Goal: Task Accomplishment & Management: Complete application form

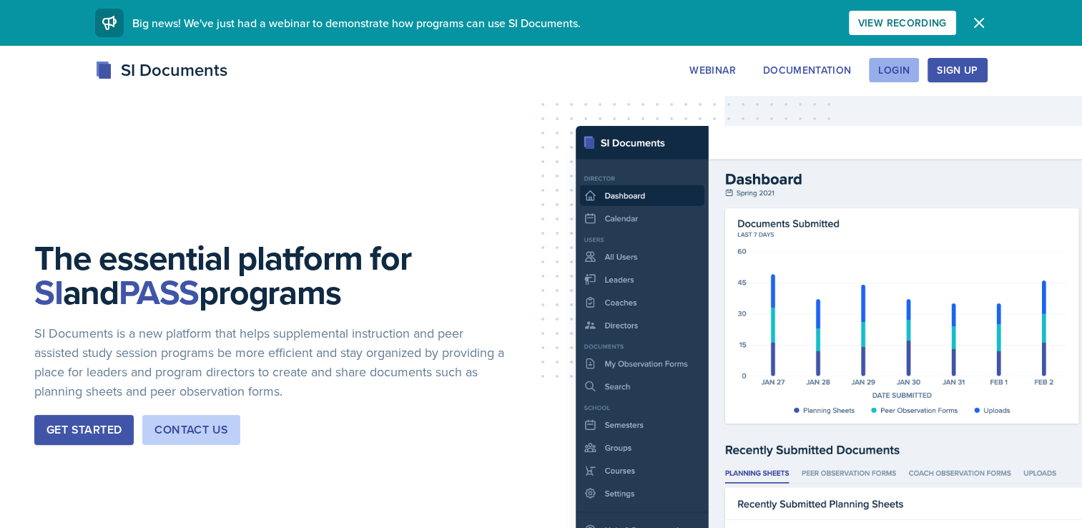
click at [894, 73] on div "Login" at bounding box center [893, 69] width 31 height 11
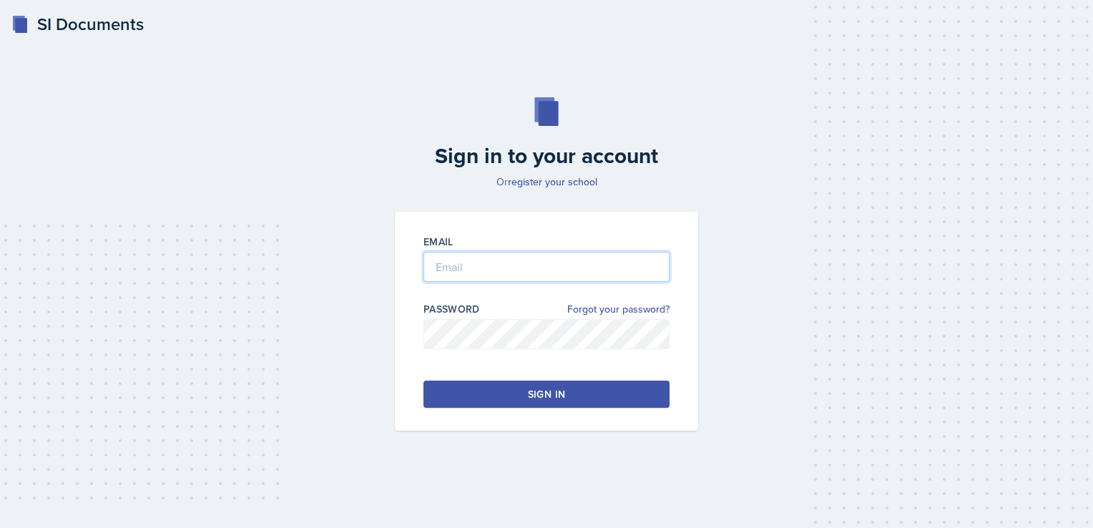
type input "[PERSON_NAME][EMAIL_ADDRESS][PERSON_NAME][DOMAIN_NAME]"
click at [530, 393] on div "Sign in" at bounding box center [546, 394] width 37 height 14
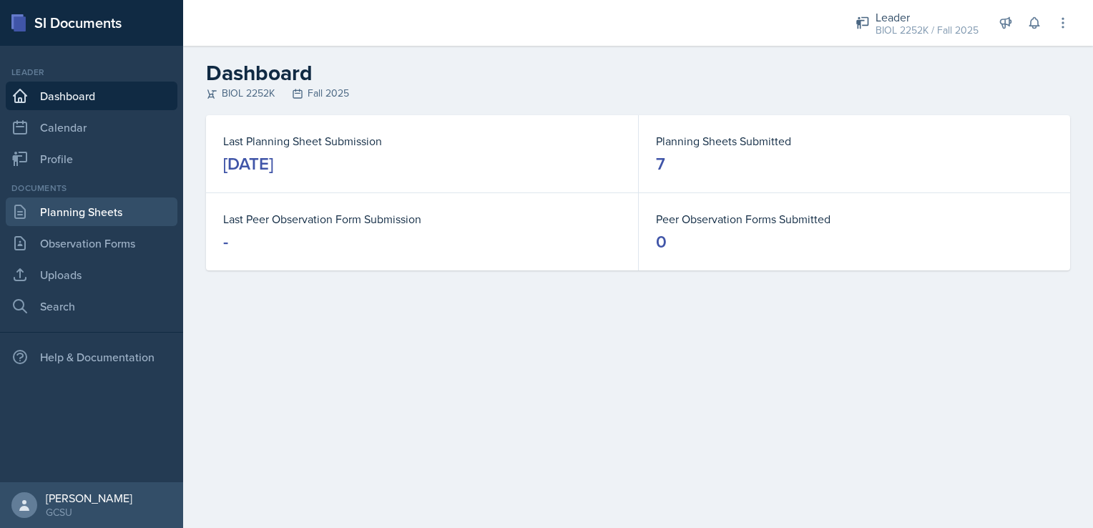
click at [65, 208] on link "Planning Sheets" at bounding box center [92, 211] width 172 height 29
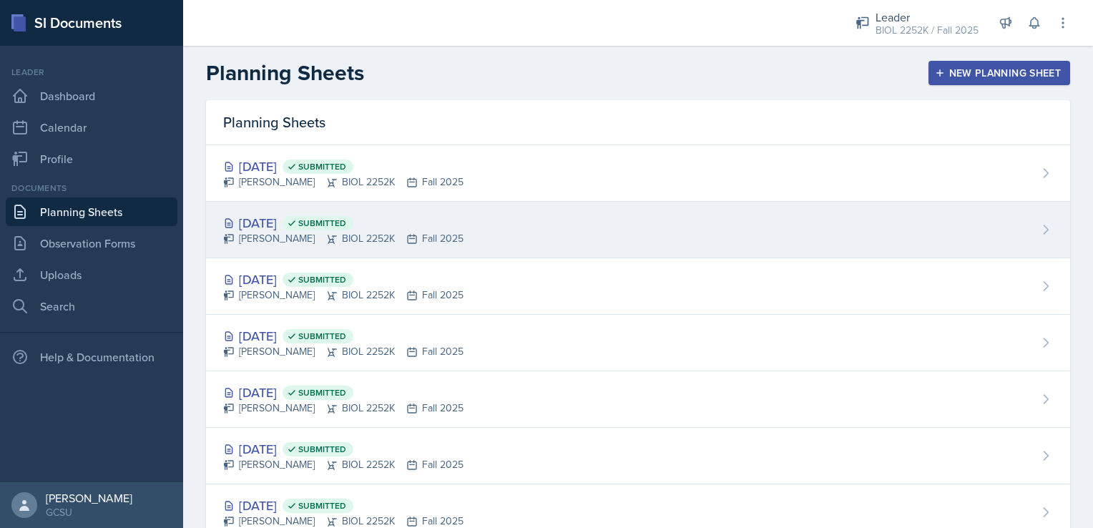
click at [433, 217] on div "[DATE] Submitted" at bounding box center [343, 222] width 240 height 19
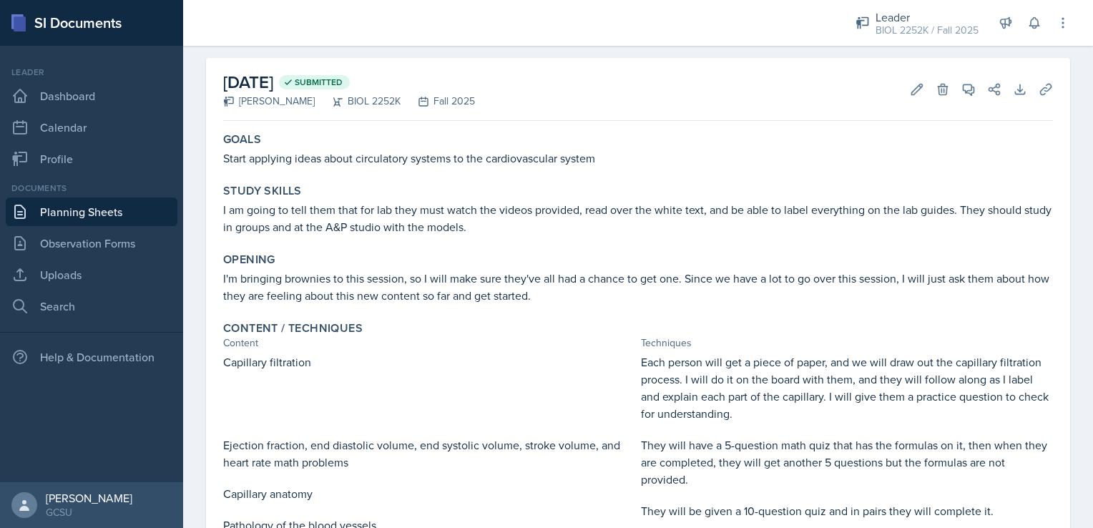
scroll to position [19, 0]
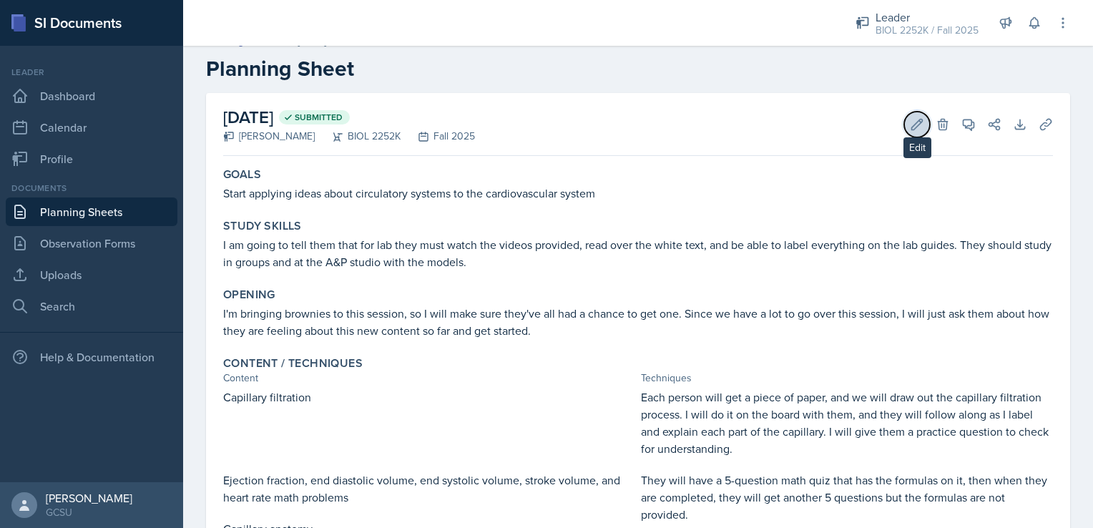
click at [910, 119] on icon at bounding box center [917, 124] width 14 height 14
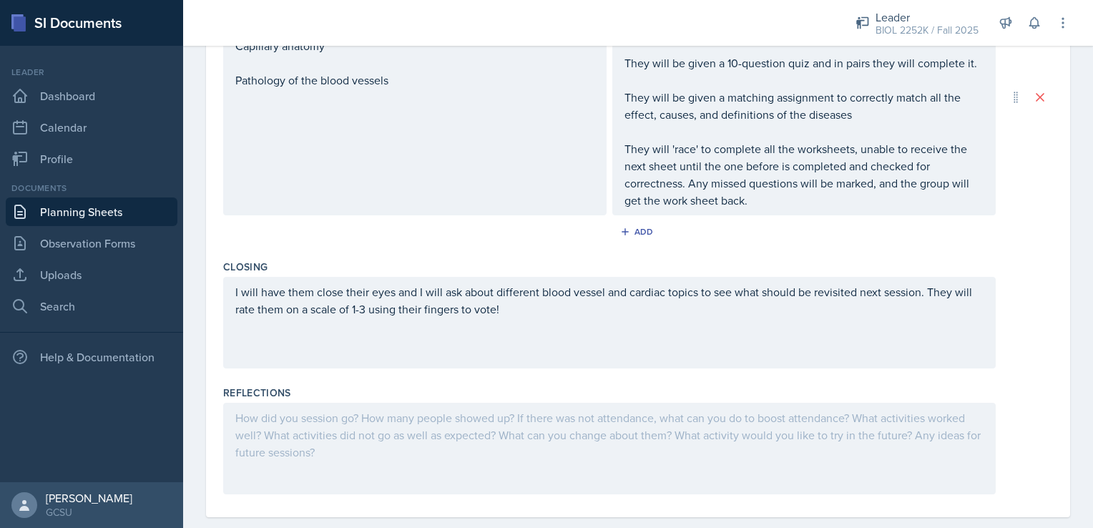
scroll to position [683, 0]
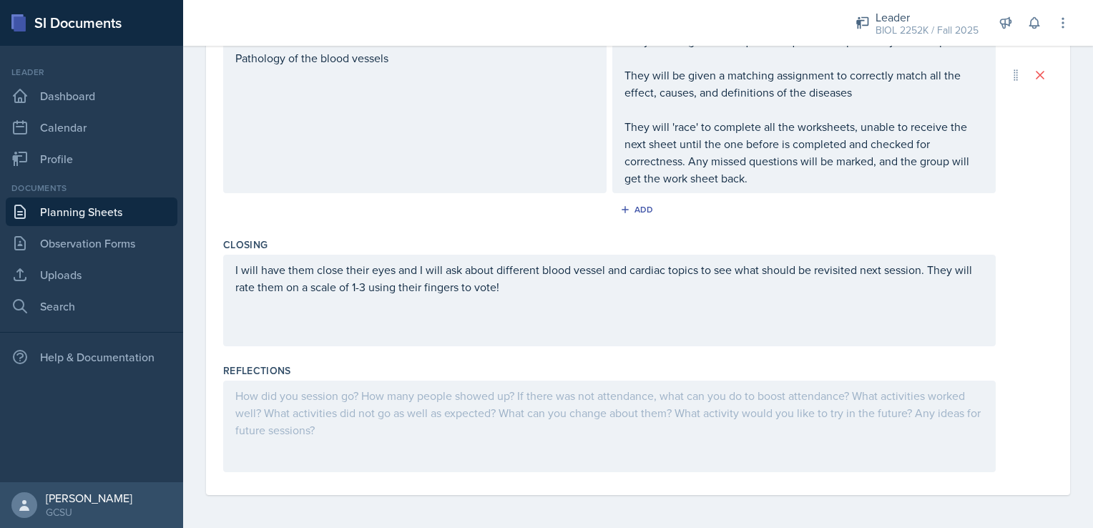
click at [529, 393] on div at bounding box center [609, 427] width 772 height 92
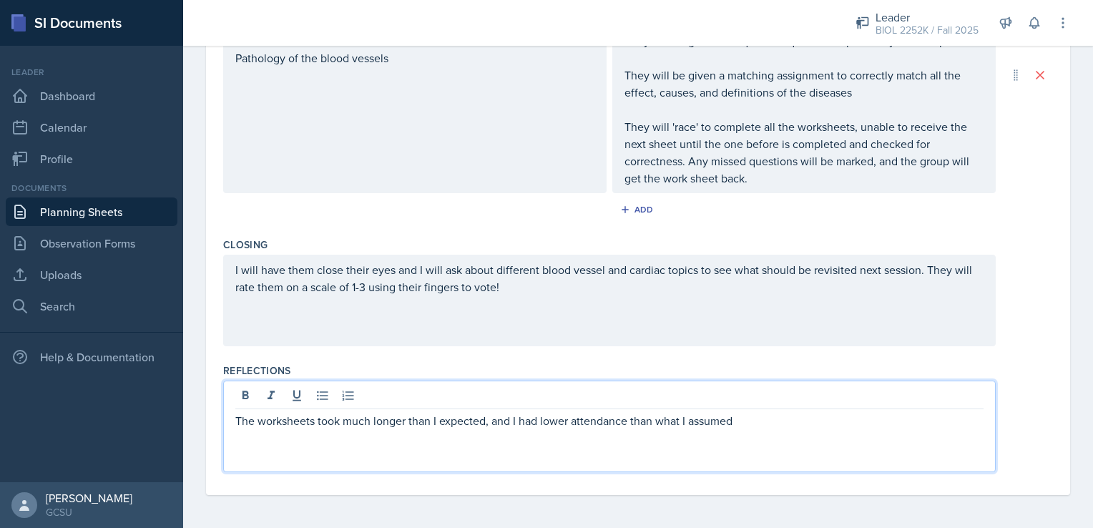
click at [813, 418] on p "The worksheets took much longer than I expected, and I had lower attendance tha…" at bounding box center [609, 420] width 748 height 17
click at [275, 438] on p "The worksheets took much longer than I expected, and I had lower attendance tha…" at bounding box center [609, 429] width 748 height 34
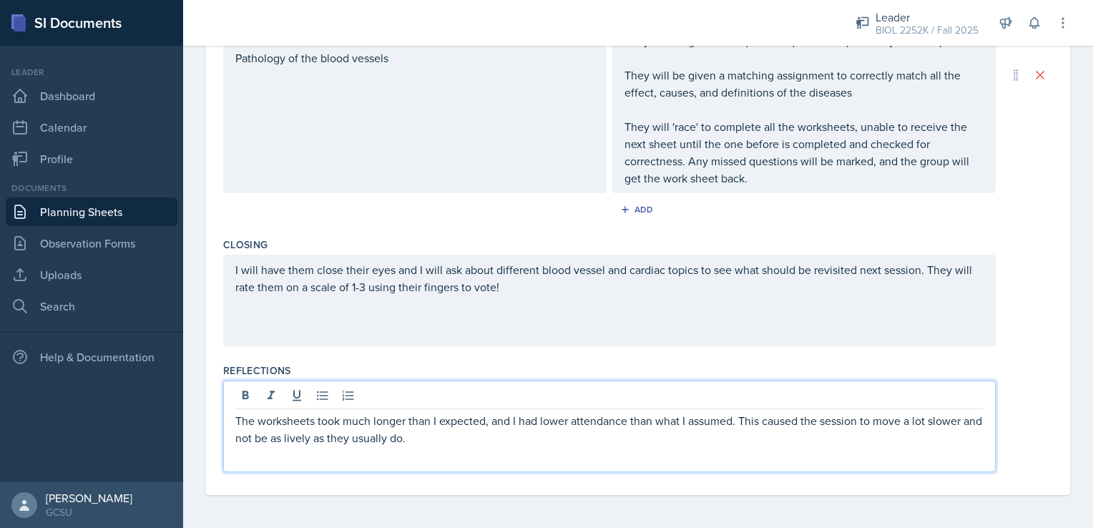
click at [453, 432] on p "The worksheets took much longer than I expected, and I had lower attendance tha…" at bounding box center [609, 429] width 748 height 34
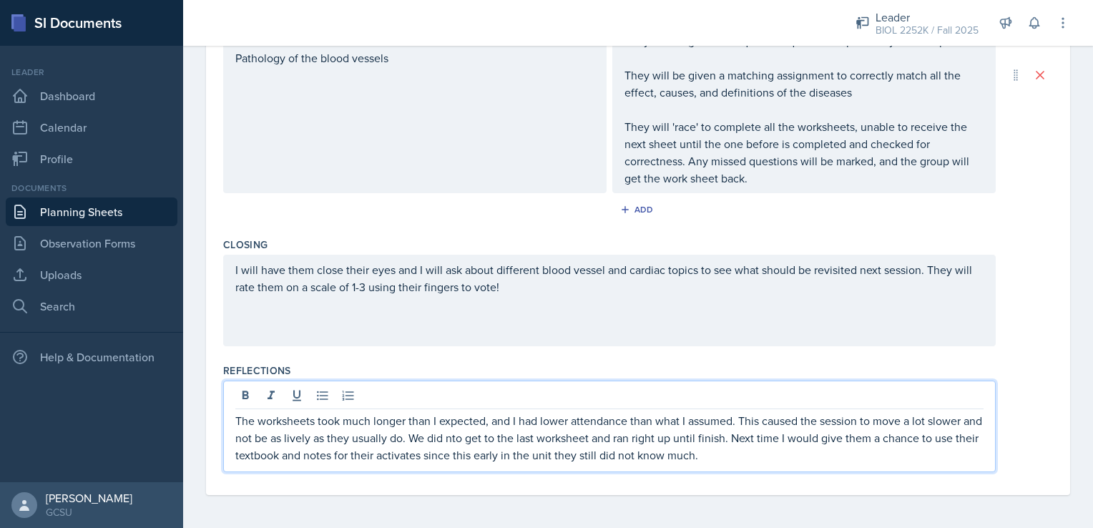
click at [452, 456] on p "The worksheets took much longer than I expected, and I had lower attendance tha…" at bounding box center [609, 437] width 748 height 51
click at [779, 455] on p "The worksheets took much longer than I expected, and I had lower attendance tha…" at bounding box center [609, 437] width 748 height 51
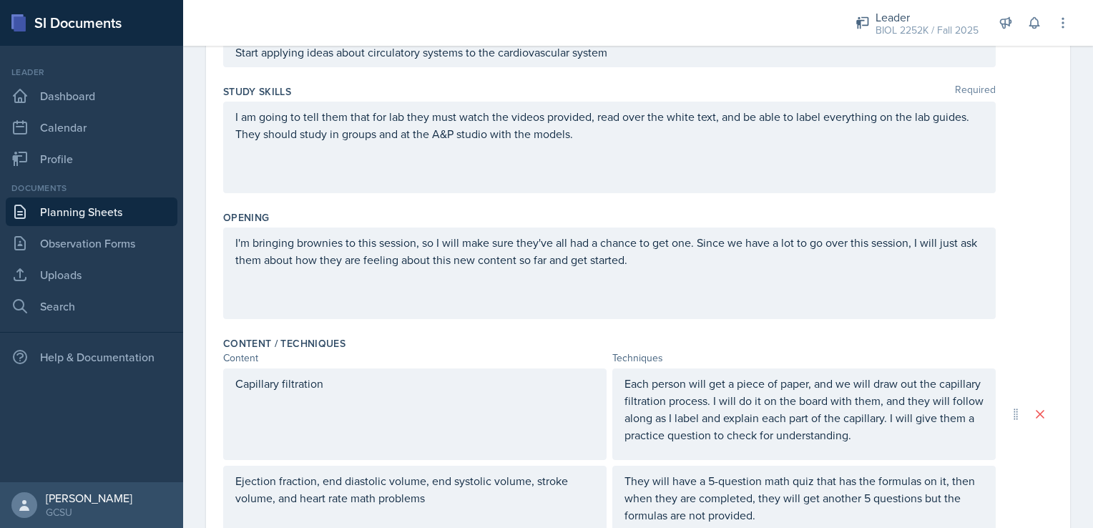
scroll to position [0, 0]
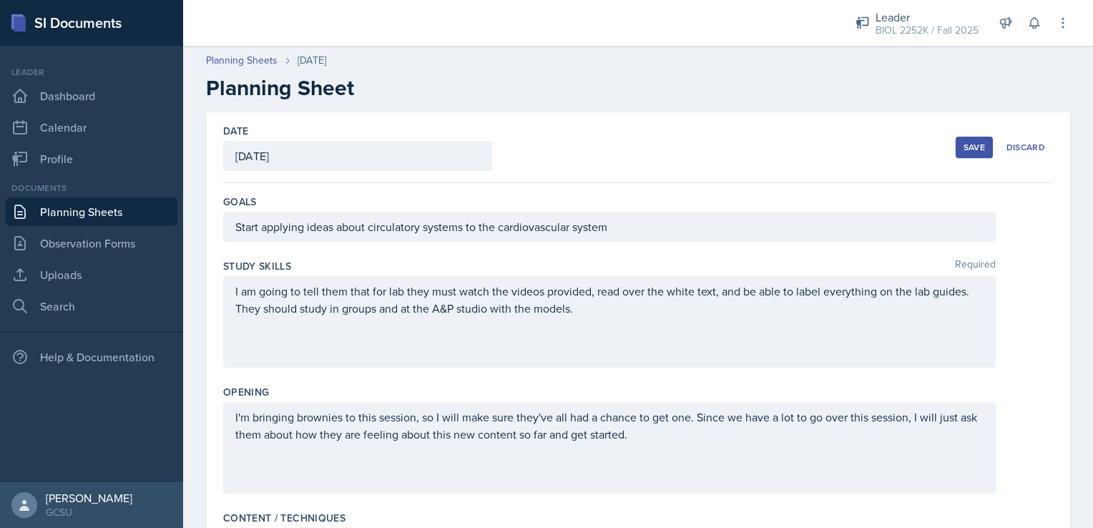
click at [963, 150] on div "Save" at bounding box center [973, 147] width 21 height 11
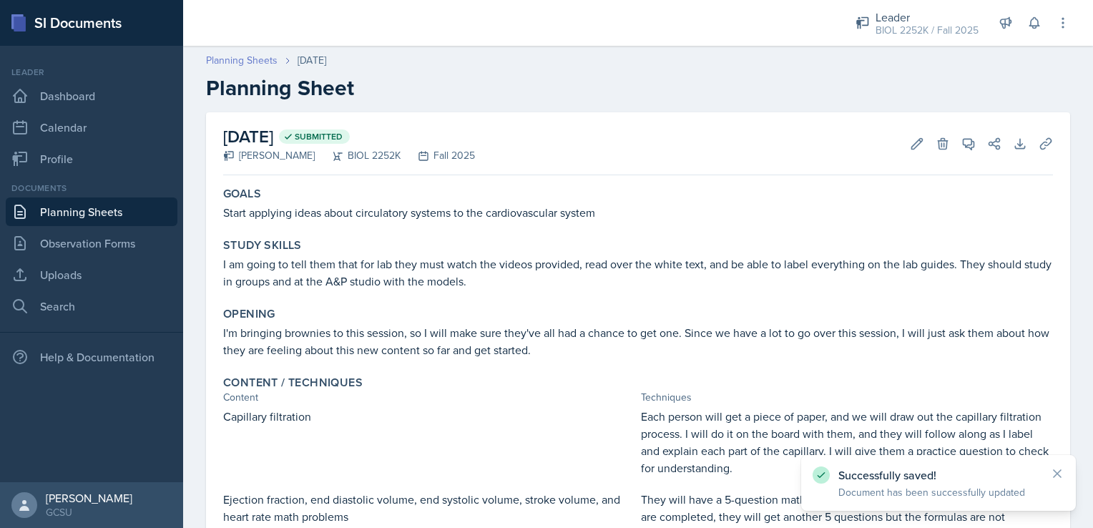
click at [245, 53] on link "Planning Sheets" at bounding box center [242, 60] width 72 height 15
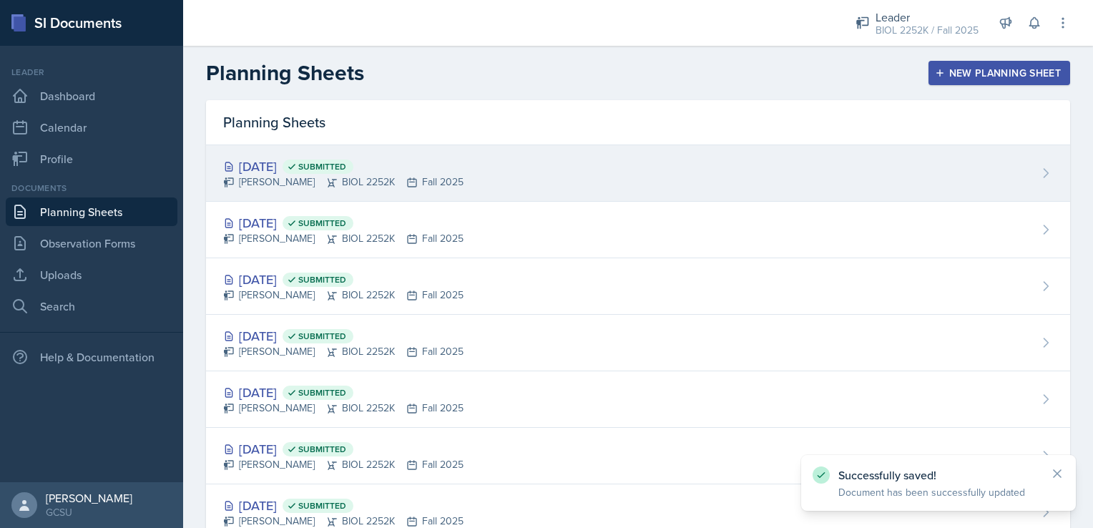
click at [511, 162] on div "[DATE] Submitted [PERSON_NAME] BIOL 2252K Fall 2025" at bounding box center [638, 173] width 864 height 57
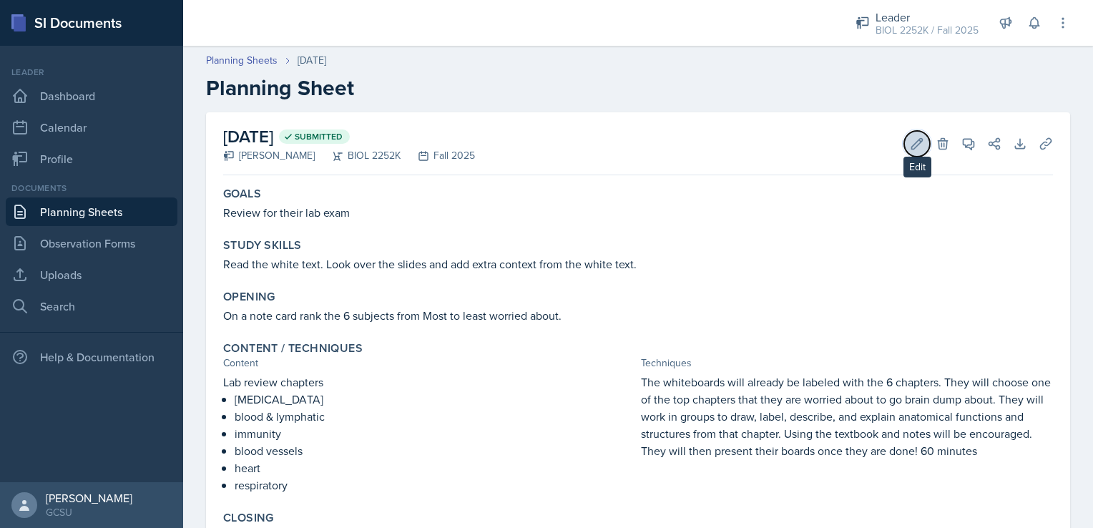
click at [910, 144] on icon at bounding box center [917, 144] width 14 height 14
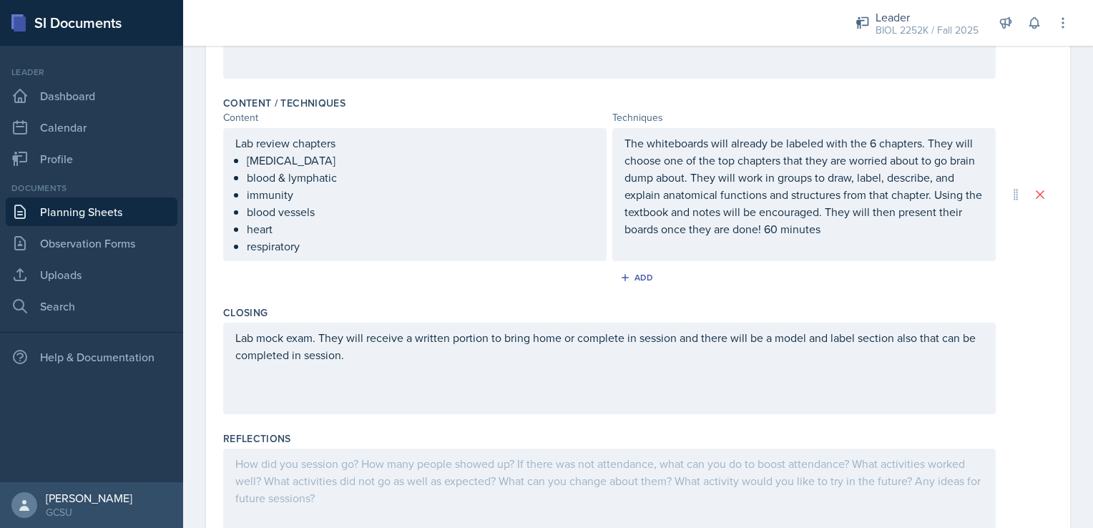
scroll to position [483, 0]
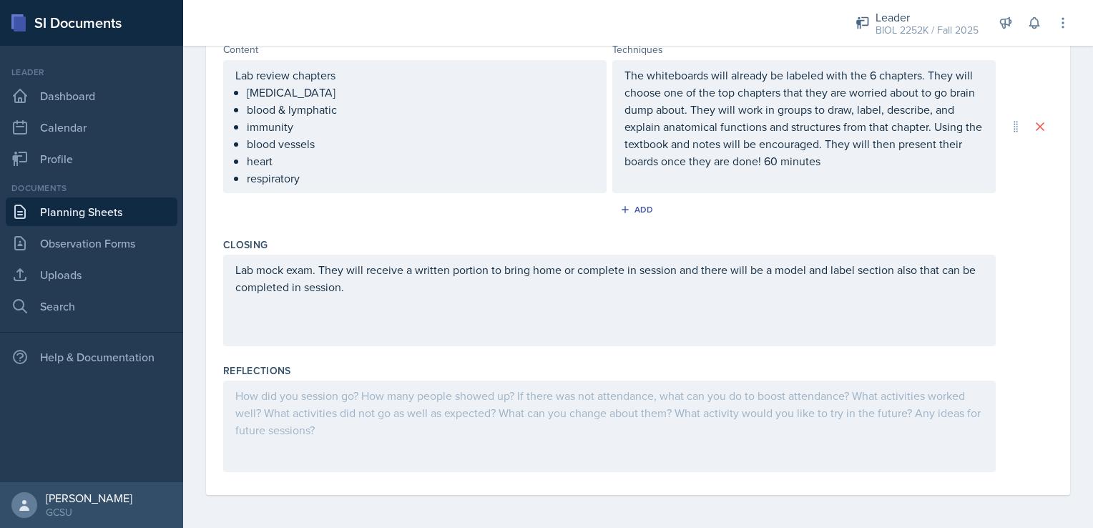
click at [521, 438] on div at bounding box center [609, 427] width 772 height 92
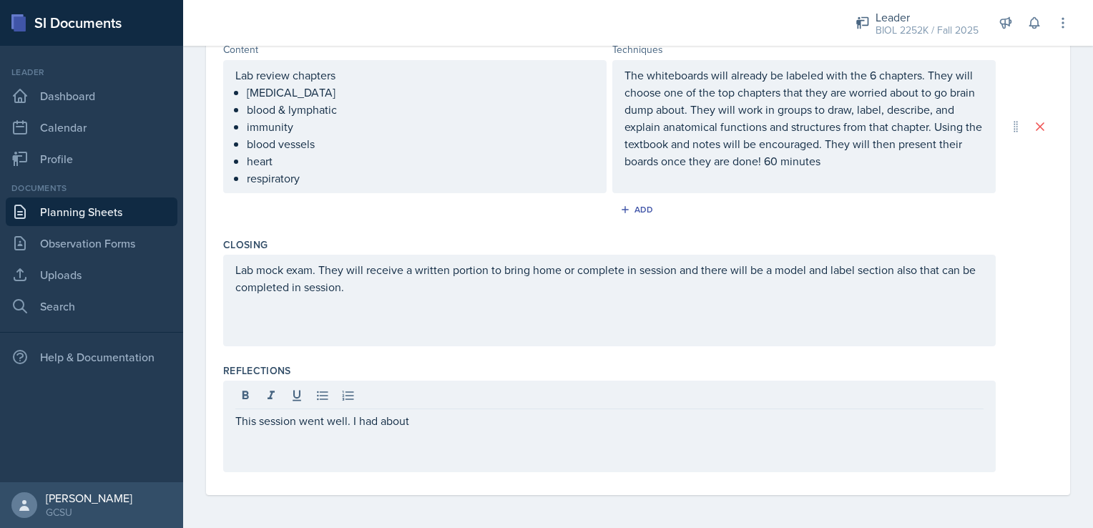
click at [403, 386] on div at bounding box center [609, 398] width 748 height 24
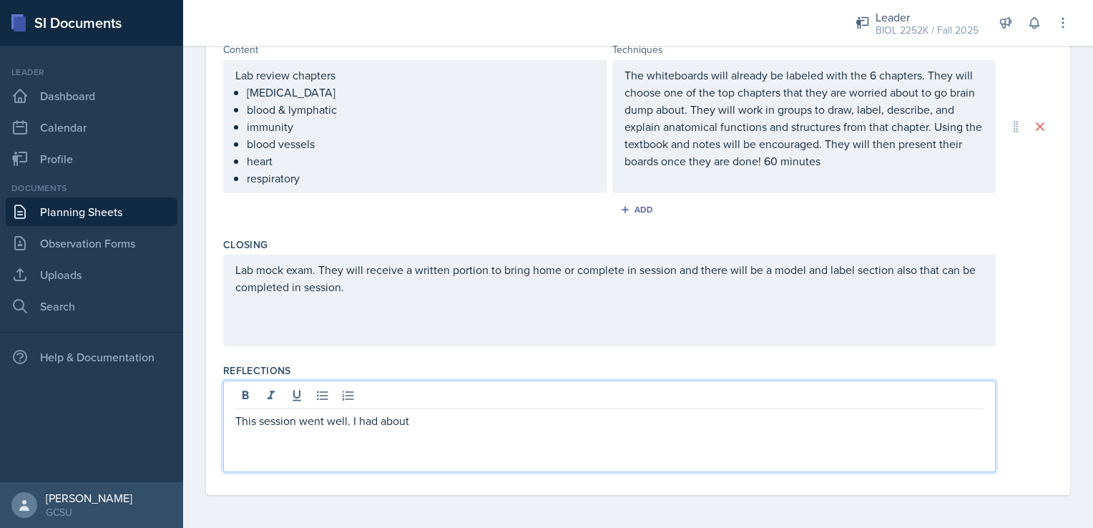
click at [403, 386] on div at bounding box center [609, 398] width 748 height 24
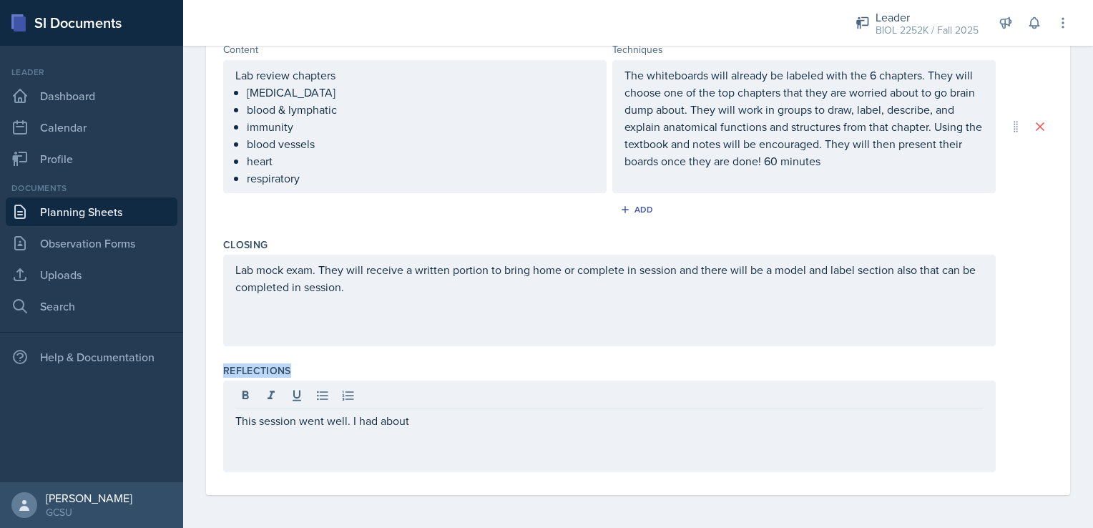
click at [403, 384] on div "This session went well. I had about" at bounding box center [609, 427] width 772 height 92
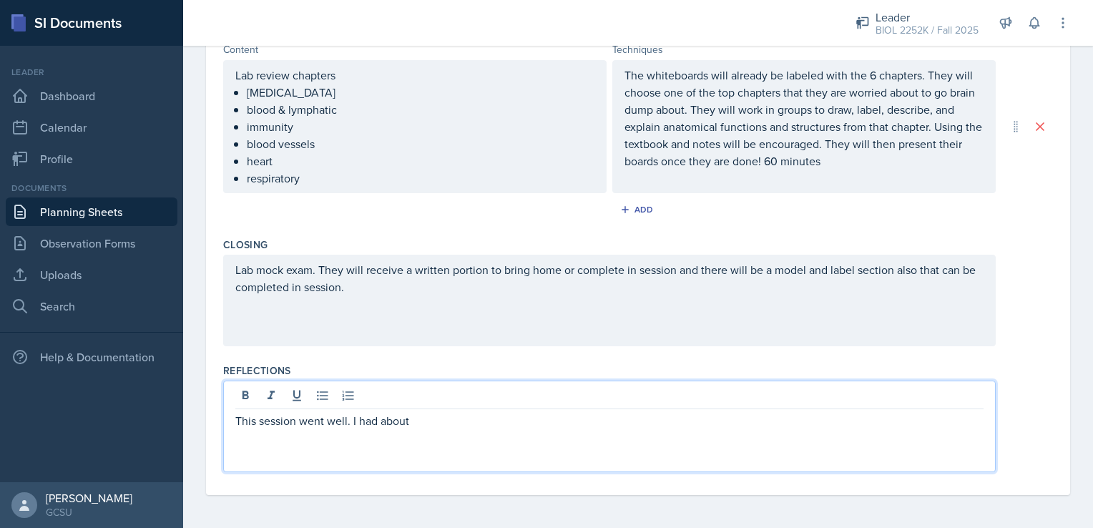
drag, startPoint x: 403, startPoint y: 384, endPoint x: 415, endPoint y: 421, distance: 38.5
click at [415, 421] on p "This session went well. I had about" at bounding box center [609, 420] width 748 height 17
click at [801, 423] on p "This session went well. I had about 15 people come, and they were excited to le…" at bounding box center [609, 420] width 748 height 17
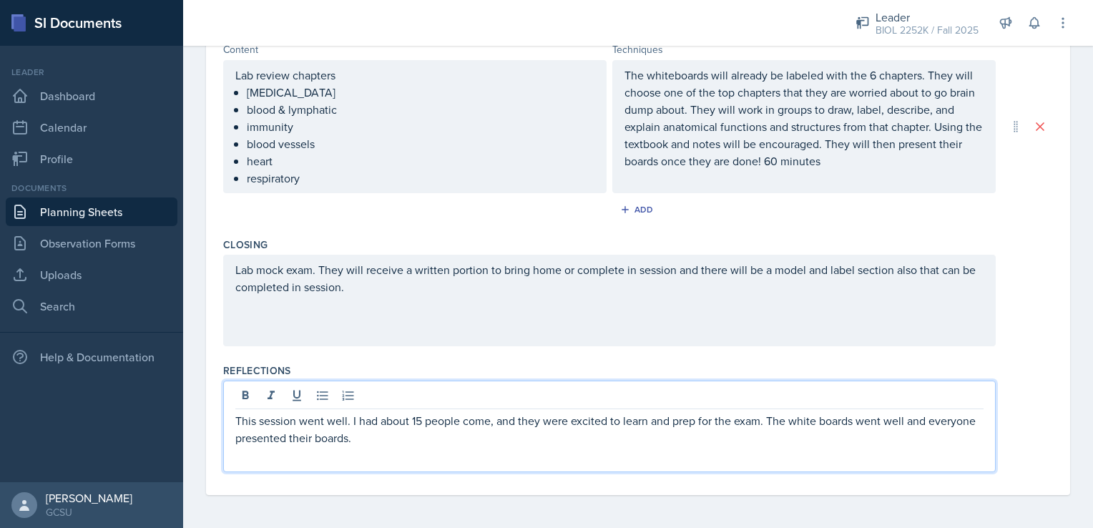
click at [658, 428] on p "This session went well. I had about 15 people come, and they were excited to le…" at bounding box center [609, 429] width 748 height 34
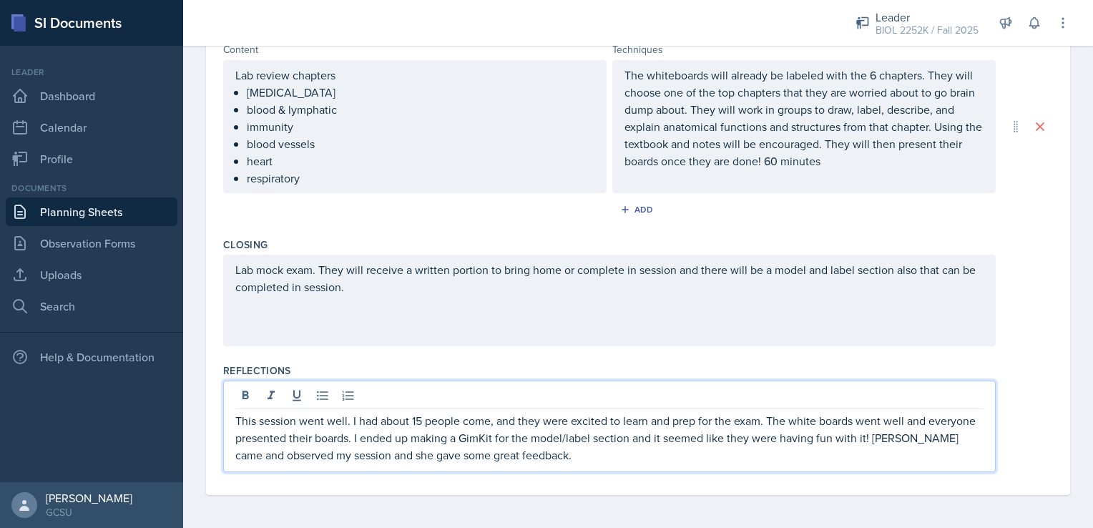
click at [627, 458] on p "This session went well. I had about 15 people come, and they were excited to le…" at bounding box center [609, 437] width 748 height 51
click at [833, 455] on p "This session went well. I had about 15 people come, and they were excited to le…" at bounding box center [609, 437] width 748 height 51
click at [921, 459] on p "This session went well. I had about 15 people come, and they were excited to le…" at bounding box center [609, 437] width 748 height 51
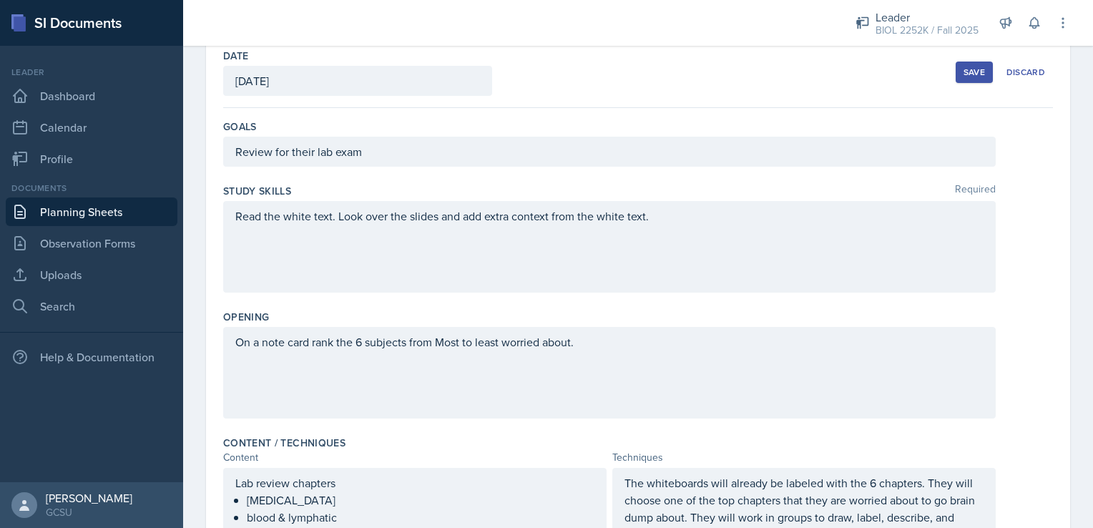
scroll to position [0, 0]
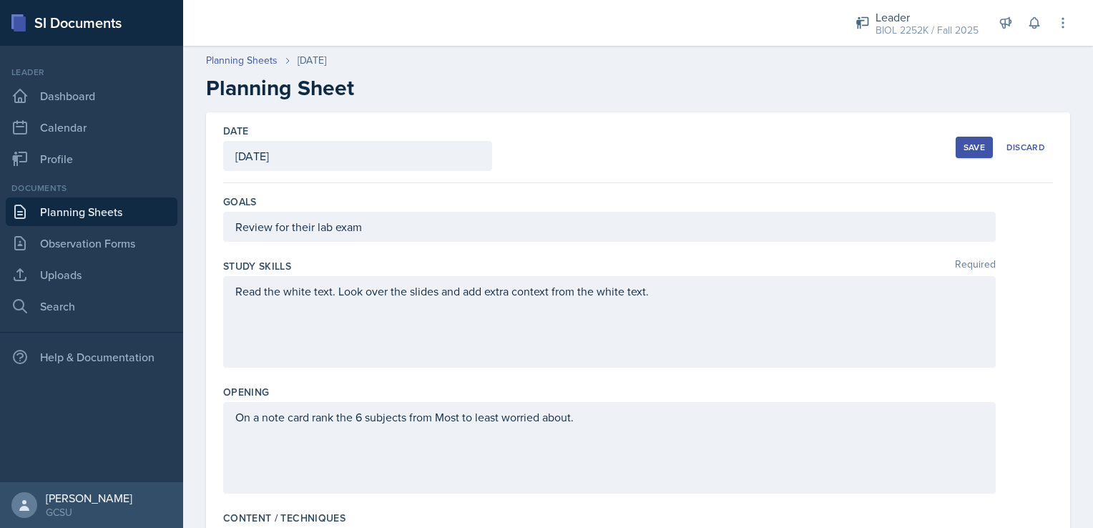
click at [963, 149] on div "Save" at bounding box center [973, 147] width 21 height 11
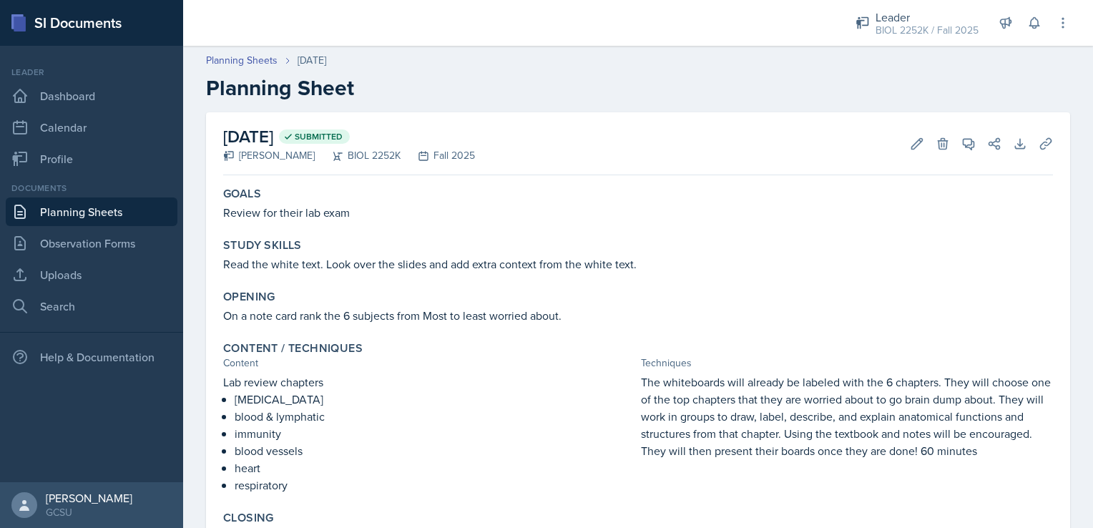
click at [1079, 525] on div "[DATE] Submitted [PERSON_NAME] BIOL 2252K Fall 2025 Edit Delete View Comments C…" at bounding box center [638, 424] width 910 height 624
